Goal: Transaction & Acquisition: Purchase product/service

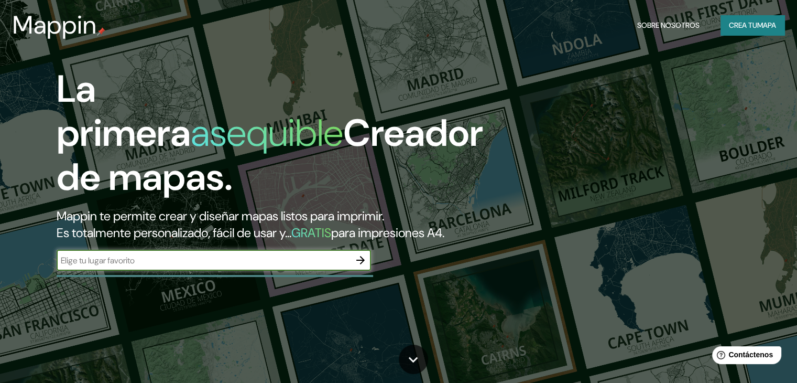
click at [197, 266] on input "text" at bounding box center [204, 260] width 294 height 12
click at [301, 266] on input "text" at bounding box center [204, 260] width 294 height 12
click at [274, 266] on input "text" at bounding box center [204, 260] width 294 height 12
type input "universidad nacional [PERSON_NAME]"
click at [355, 266] on icon "button" at bounding box center [360, 260] width 13 height 13
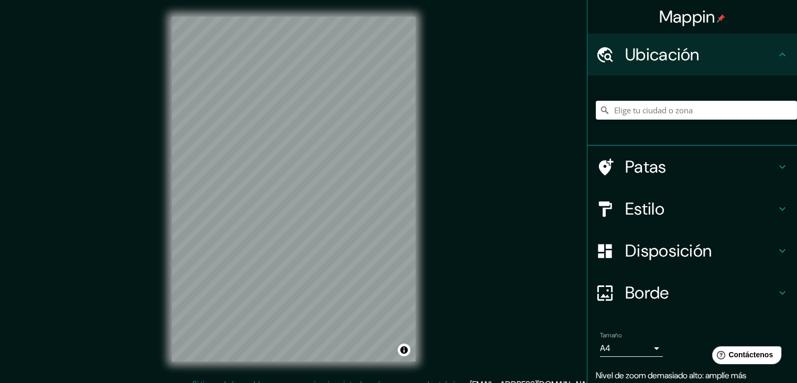
click at [667, 116] on input "Elige tu ciudad o zona" at bounding box center [696, 110] width 201 height 19
click at [432, 268] on div "© Mapbox © OpenStreetMap Improve this map" at bounding box center [293, 189] width 277 height 378
click at [699, 118] on input "Elige tu ciudad o zona" at bounding box center [696, 110] width 201 height 19
click at [685, 107] on input "Elige tu ciudad o zona" at bounding box center [696, 110] width 201 height 19
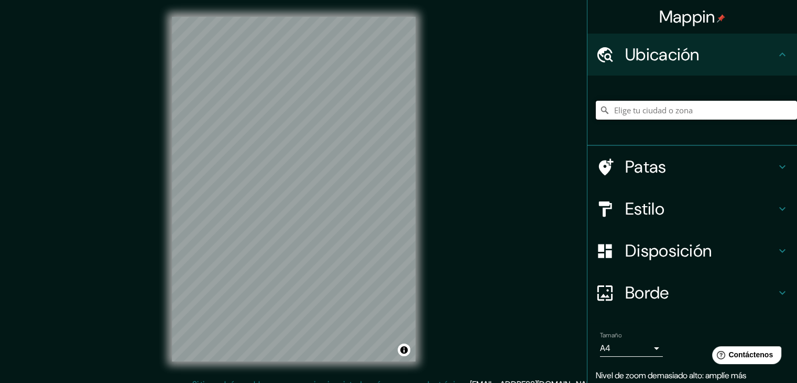
click at [685, 107] on input "Elige tu ciudad o zona" at bounding box center [696, 110] width 201 height 19
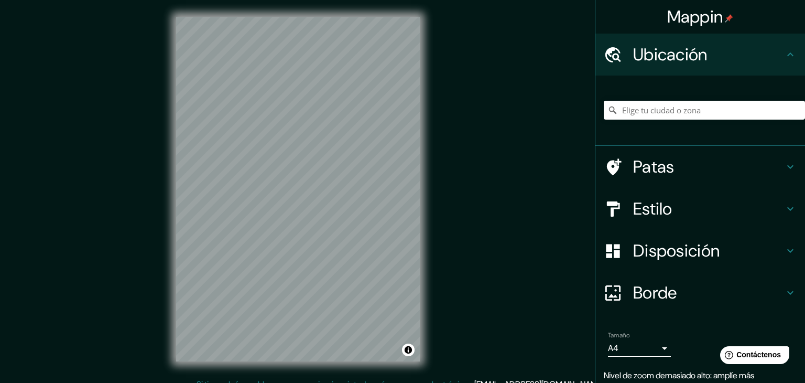
click at [650, 351] on body "Mappin Ubicación Patas Estilo Disposición Borde Elige un borde. Consejo : puede…" at bounding box center [402, 191] width 805 height 383
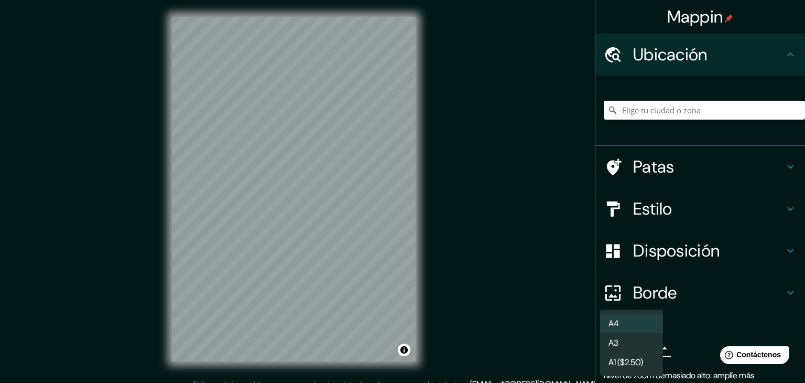
click at [646, 349] on li "A3" at bounding box center [631, 342] width 63 height 19
type input "a4"
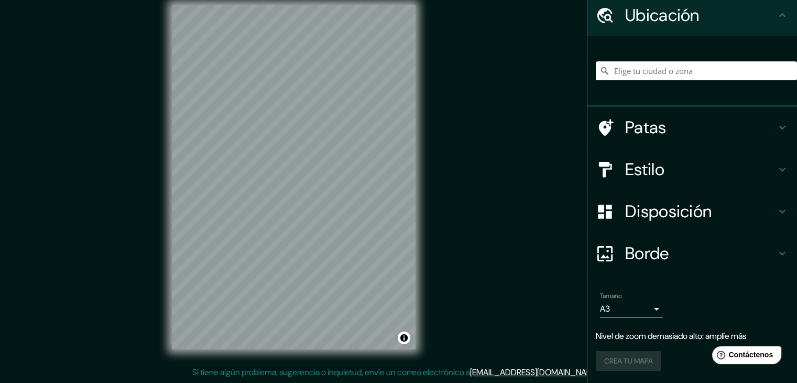
scroll to position [18, 0]
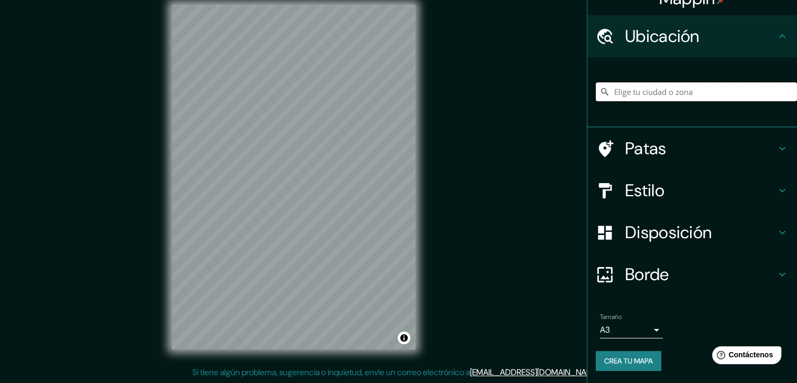
click at [677, 94] on input "Elige tu ciudad o zona" at bounding box center [696, 91] width 201 height 19
click at [672, 94] on input "Elige tu ciudad o zona" at bounding box center [696, 91] width 201 height 19
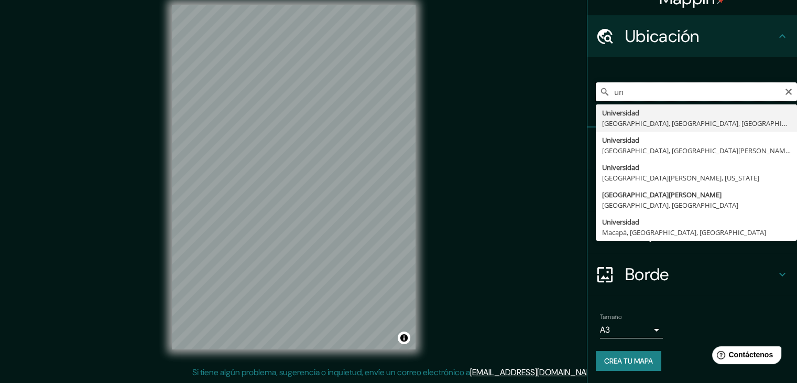
type input "u"
type input "s"
type input "f"
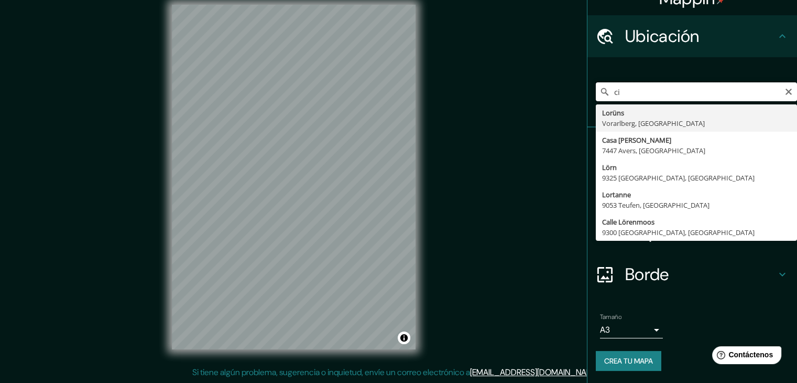
type input "c"
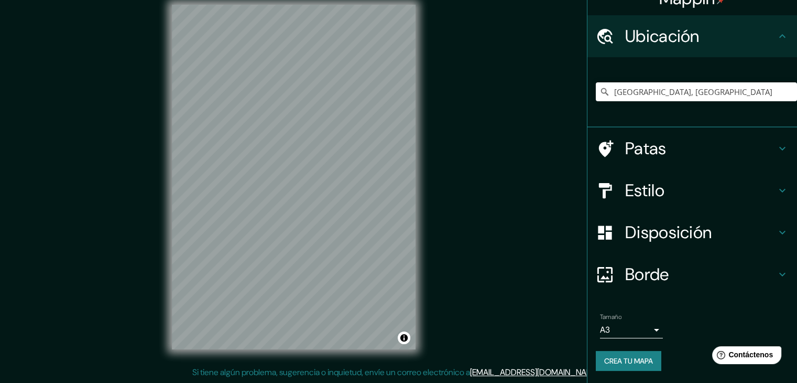
drag, startPoint x: 525, startPoint y: 214, endPoint x: 561, endPoint y: 148, distance: 75.3
click at [566, 159] on div "Mappin Ubicación [GEOGRAPHIC_DATA], [GEOGRAPHIC_DATA] Patas Estilo Disposición …" at bounding box center [398, 185] width 797 height 395
click at [636, 86] on input "[GEOGRAPHIC_DATA], [GEOGRAPHIC_DATA]" at bounding box center [696, 91] width 201 height 19
drag, startPoint x: 690, startPoint y: 86, endPoint x: 565, endPoint y: 88, distance: 125.8
click at [565, 88] on div "Mappin Ubicación [GEOGRAPHIC_DATA], [GEOGRAPHIC_DATA] Patas Estilo Disposición …" at bounding box center [398, 185] width 797 height 395
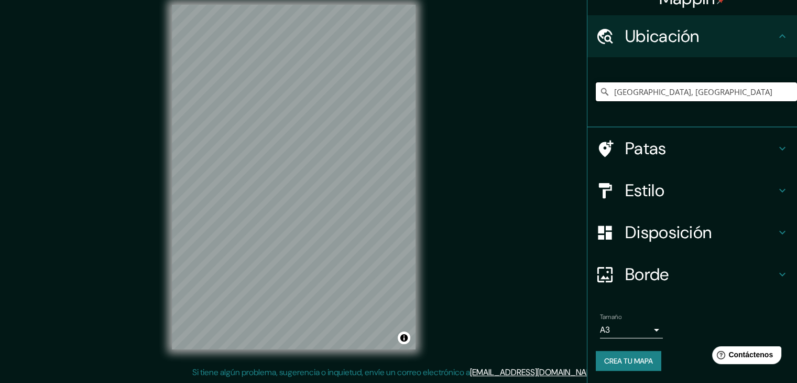
paste input "MF49+4C [GEOGRAPHIC_DATA][PERSON_NAME]"
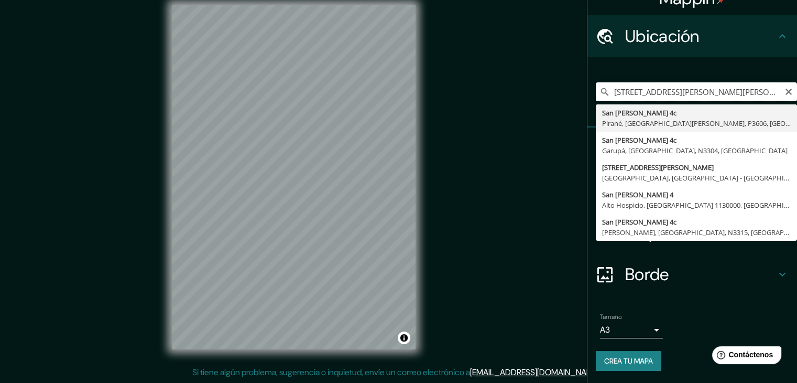
click at [785, 88] on input "[STREET_ADDRESS][PERSON_NAME][PERSON_NAME]" at bounding box center [696, 91] width 201 height 19
type input "[STREET_ADDRESS][PERSON_NAME][PERSON_NAME]"
click at [785, 91] on icon "Claro" at bounding box center [789, 92] width 8 height 8
